Goal: Navigation & Orientation: Find specific page/section

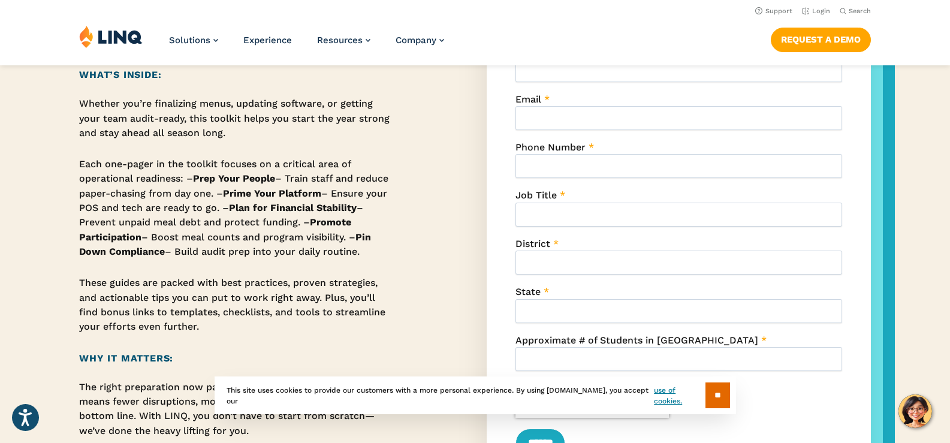
scroll to position [180, 0]
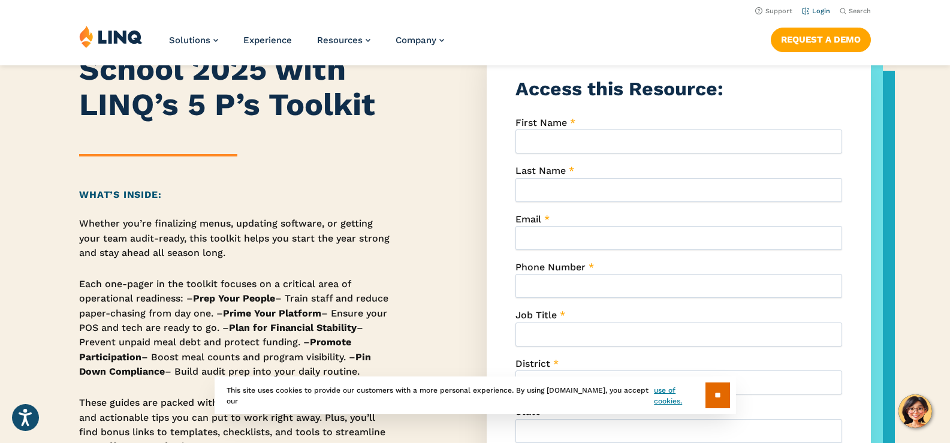
click at [818, 8] on link "Login" at bounding box center [816, 11] width 28 height 8
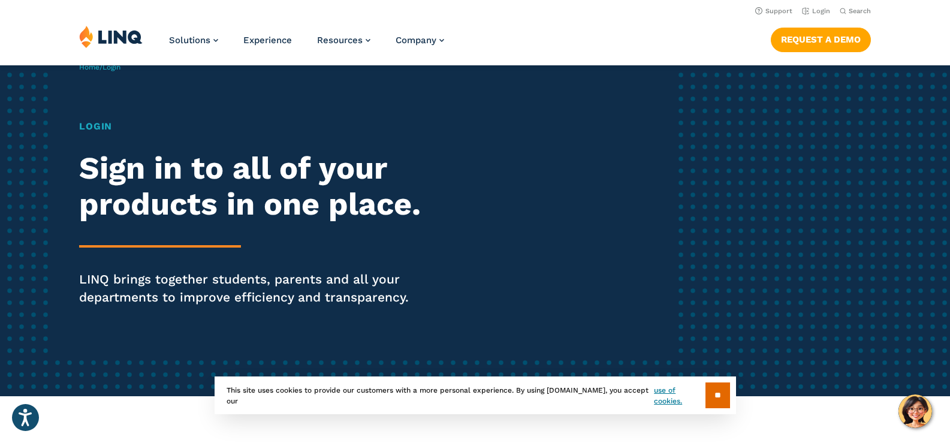
scroll to position [60, 0]
click at [97, 136] on div "Login Sign in to all of your products in one place. LINQ brings together studen…" at bounding box center [262, 230] width 366 height 221
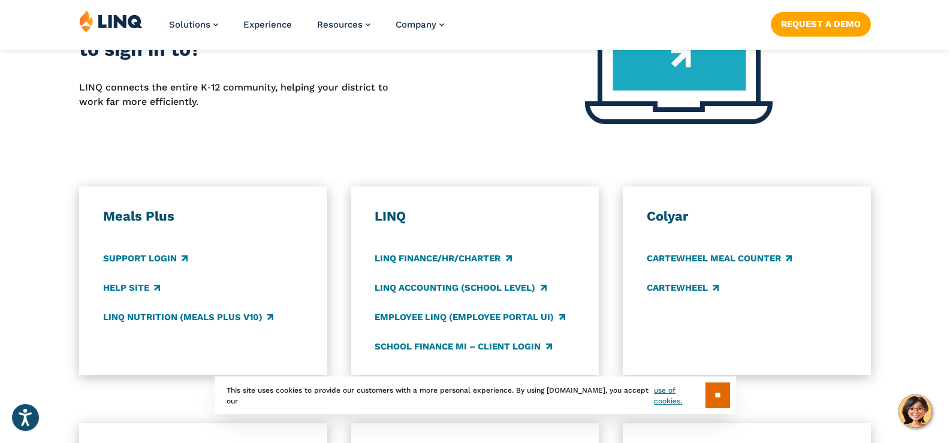
scroll to position [540, 0]
